Goal: Navigation & Orientation: Find specific page/section

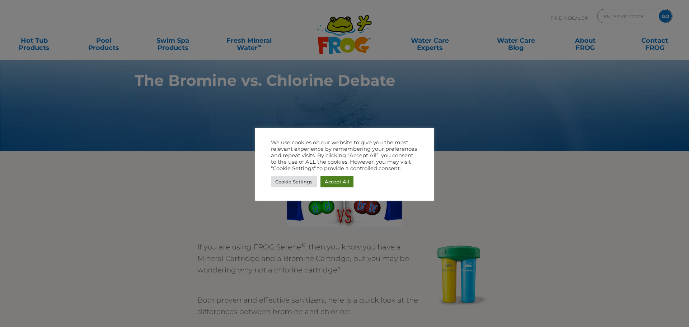
click at [340, 180] on link "Accept All" at bounding box center [336, 181] width 33 height 11
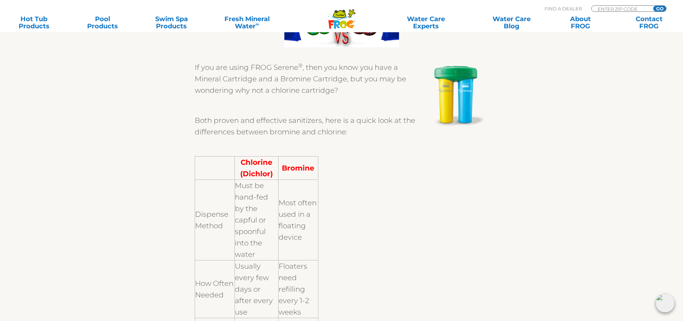
scroll to position [215, 0]
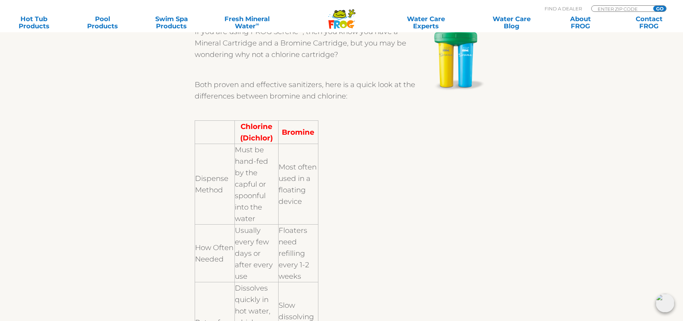
drag, startPoint x: 497, startPoint y: 206, endPoint x: 435, endPoint y: 240, distance: 70.4
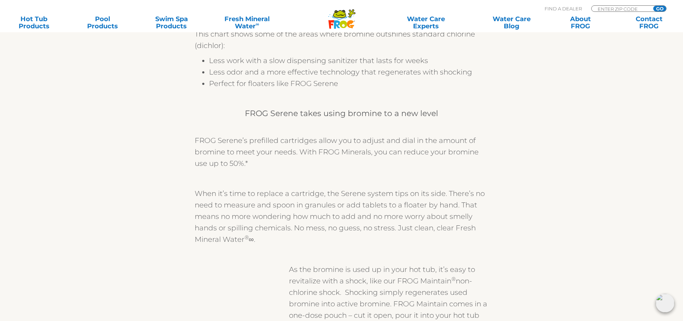
scroll to position [825, 0]
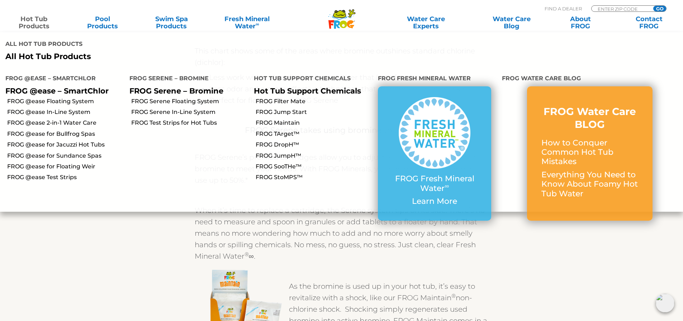
click at [39, 21] on link "Hot Tub Products" at bounding box center [33, 22] width 53 height 14
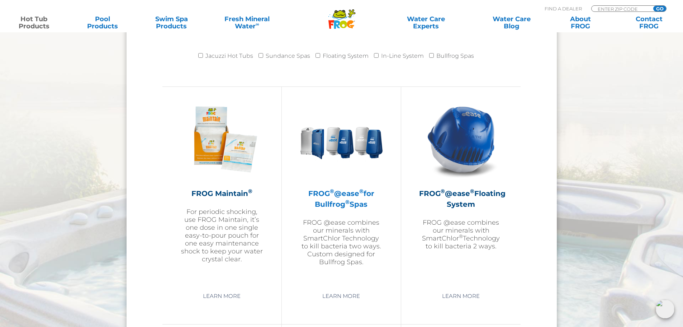
scroll to position [789, 0]
